Goal: Find specific page/section: Find specific page/section

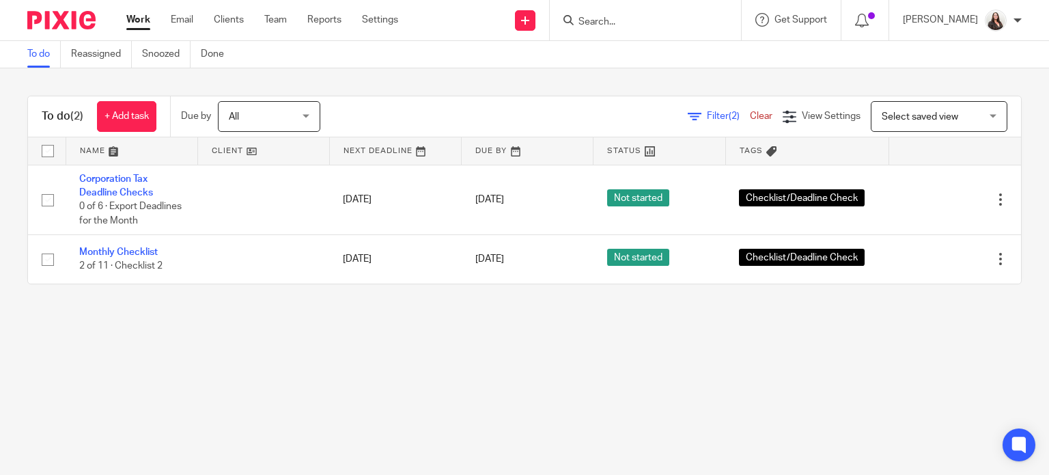
click at [674, 24] on input "Search" at bounding box center [638, 22] width 123 height 12
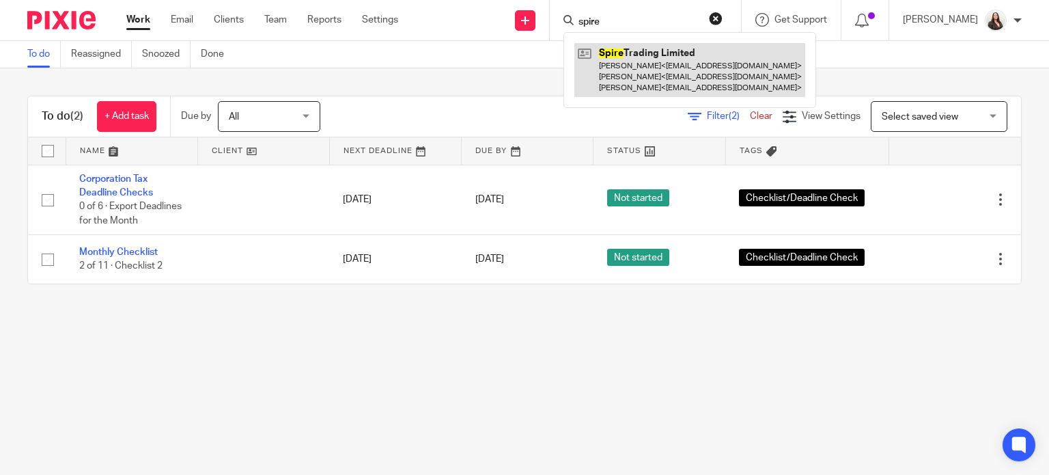
type input "spire"
click at [691, 76] on link at bounding box center [689, 70] width 231 height 54
